Goal: Find specific page/section: Find specific page/section

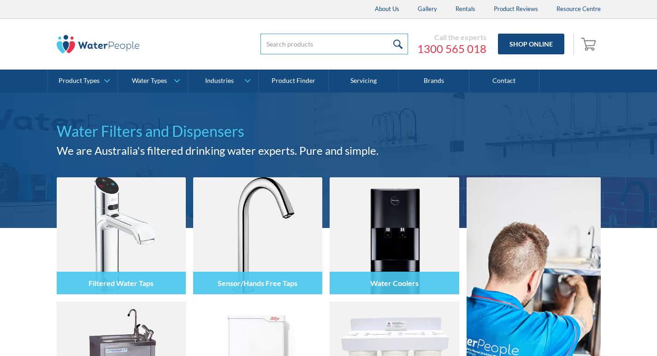
click at [339, 48] on input "search" at bounding box center [333, 44] width 147 height 21
click at [388, 34] on input "submit" at bounding box center [398, 44] width 20 height 21
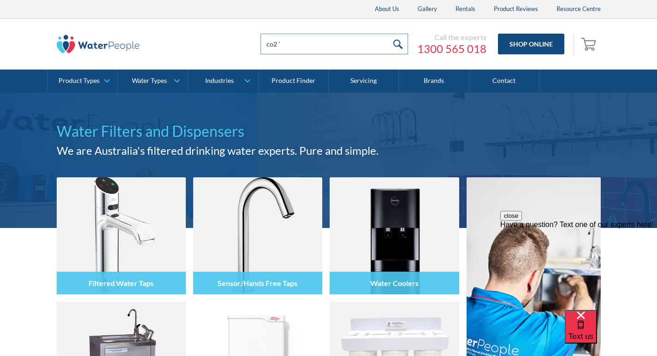
type input "co2"
click at [388, 34] on input "submit" at bounding box center [398, 44] width 20 height 21
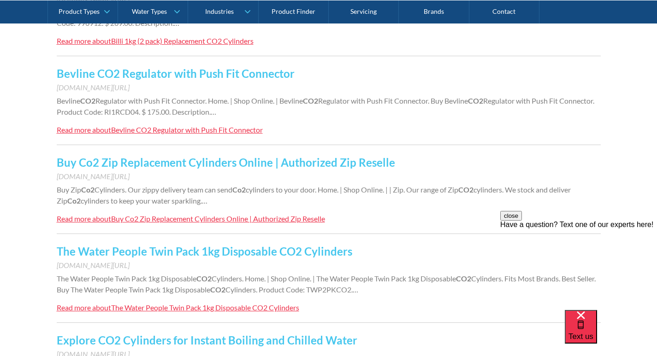
scroll to position [92, 0]
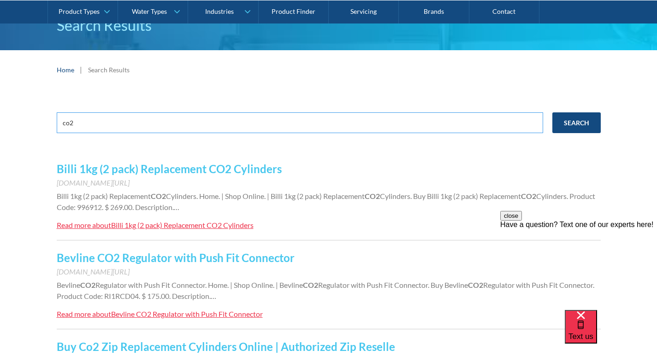
click at [235, 131] on input "co2" at bounding box center [300, 122] width 486 height 21
type input "co2 refill"
click at [552, 112] on input "Search" at bounding box center [576, 122] width 48 height 21
